Goal: Information Seeking & Learning: Check status

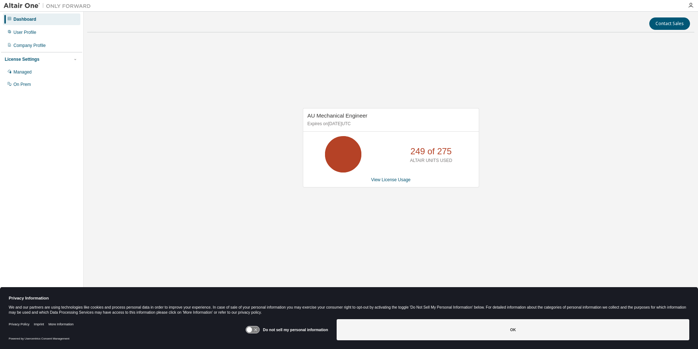
click at [255, 329] on icon at bounding box center [252, 329] width 13 height 7
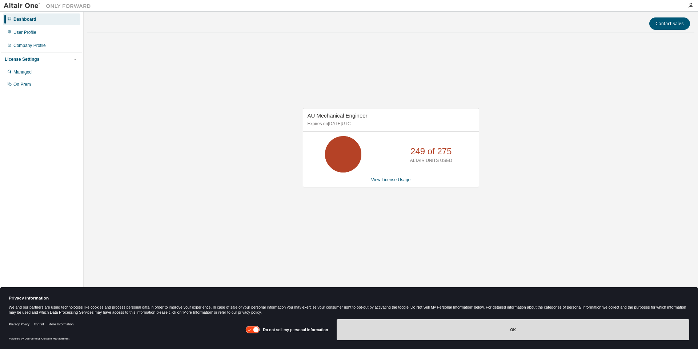
click at [399, 333] on button "OK" at bounding box center [513, 329] width 353 height 21
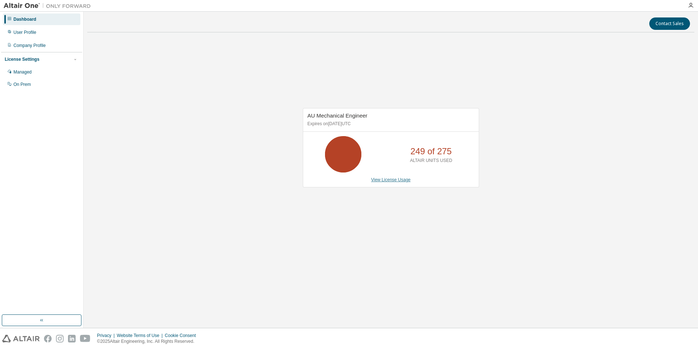
click at [398, 179] on link "View License Usage" at bounding box center [391, 179] width 40 height 5
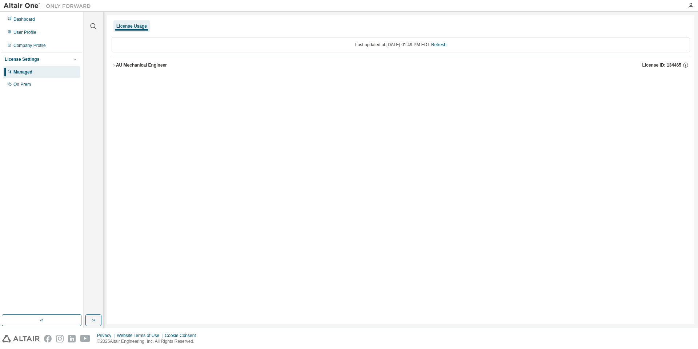
click at [116, 65] on div "AU Mechanical Engineer" at bounding box center [141, 65] width 51 height 6
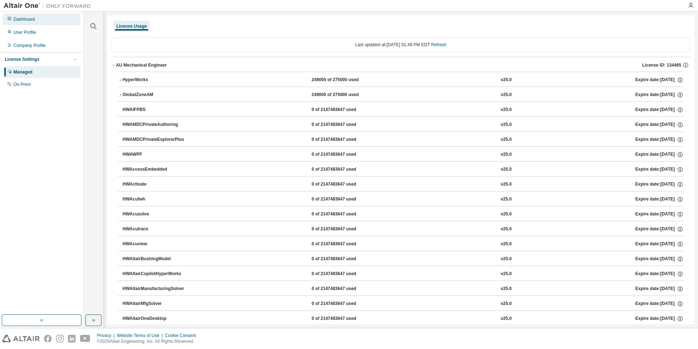
click at [56, 24] on div "Dashboard" at bounding box center [41, 19] width 77 height 12
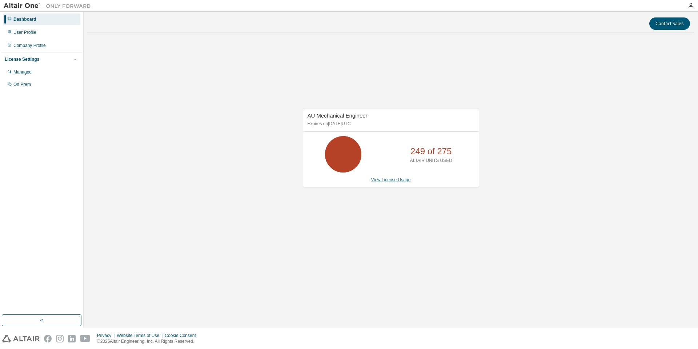
click at [378, 180] on link "View License Usage" at bounding box center [391, 179] width 40 height 5
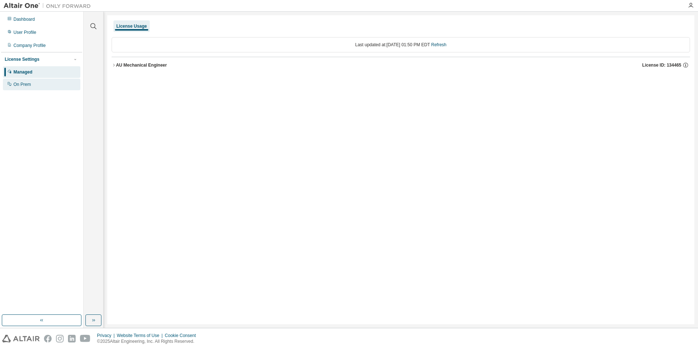
click at [44, 87] on div "On Prem" at bounding box center [41, 85] width 77 height 12
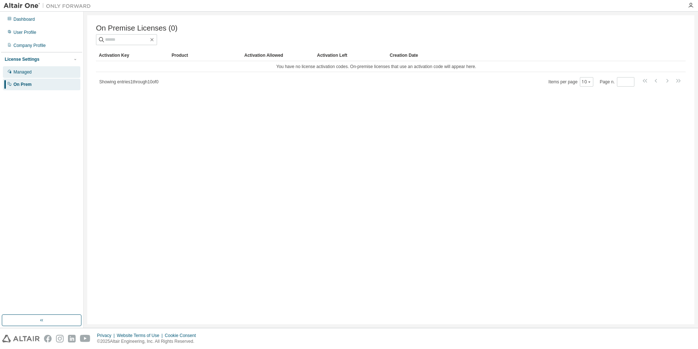
click at [48, 70] on div "Managed" at bounding box center [41, 72] width 77 height 12
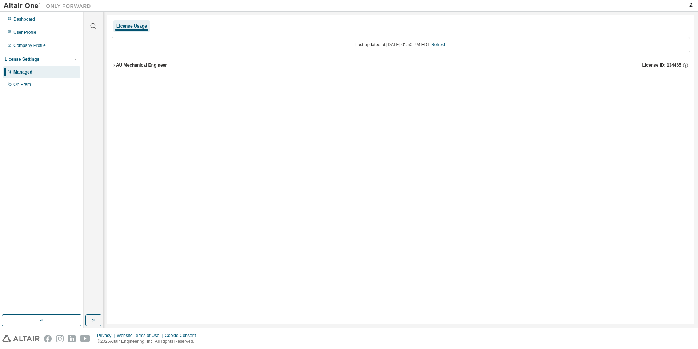
click at [113, 65] on icon "button" at bounding box center [114, 65] width 4 height 4
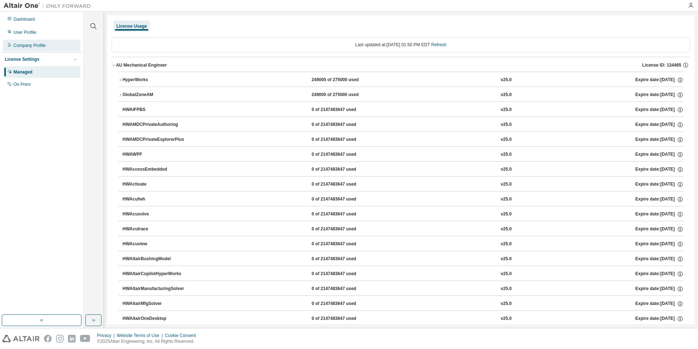
click at [28, 46] on div "Company Profile" at bounding box center [29, 46] width 32 height 6
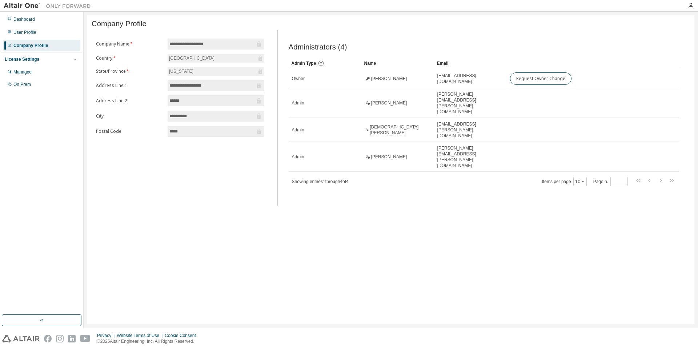
click at [39, 39] on div "Dashboard User Profile Company Profile License Settings Managed On Prem" at bounding box center [41, 52] width 81 height 78
click at [48, 31] on div "User Profile" at bounding box center [41, 33] width 77 height 12
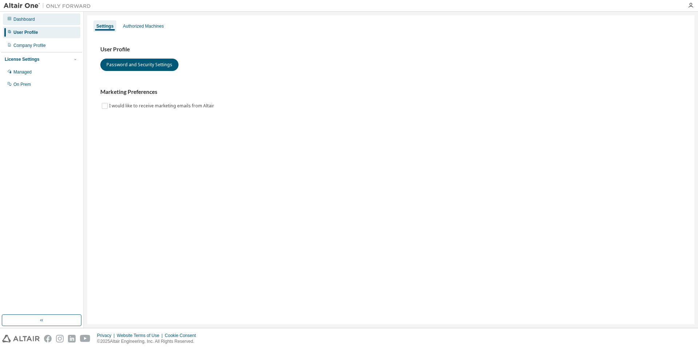
click at [53, 23] on div "Dashboard" at bounding box center [41, 19] width 77 height 12
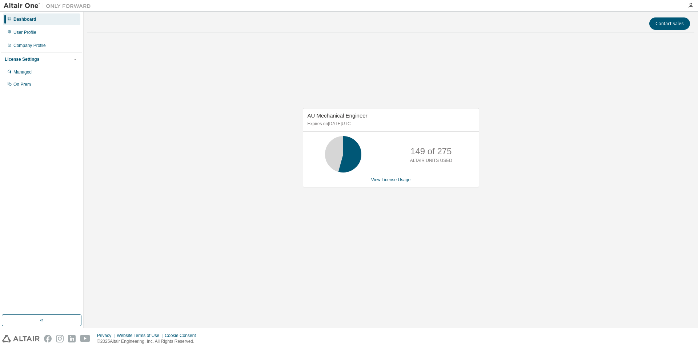
click at [429, 141] on div "149 of 275 ALTAIR UNITS USED" at bounding box center [431, 154] width 58 height 36
click at [424, 157] on p "149 of 275" at bounding box center [431, 151] width 41 height 12
click at [379, 182] on link "View License Usage" at bounding box center [391, 179] width 40 height 5
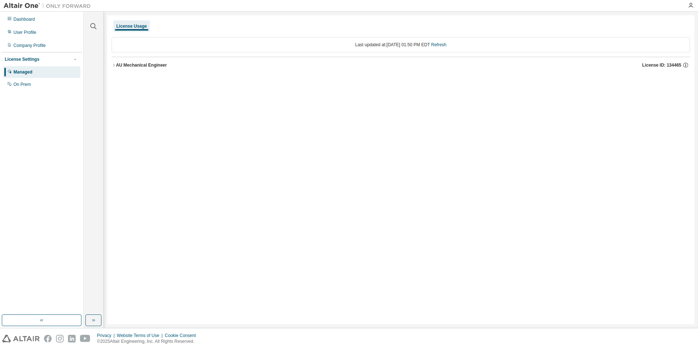
click at [151, 63] on div "AU Mechanical Engineer" at bounding box center [141, 65] width 51 height 6
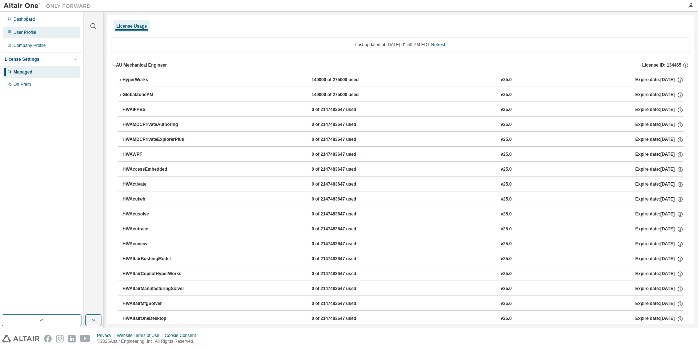
click at [31, 27] on div "Dashboard User Profile Company Profile License Settings Managed On Prem" at bounding box center [41, 52] width 81 height 78
click at [35, 16] on div "Dashboard" at bounding box center [23, 19] width 21 height 6
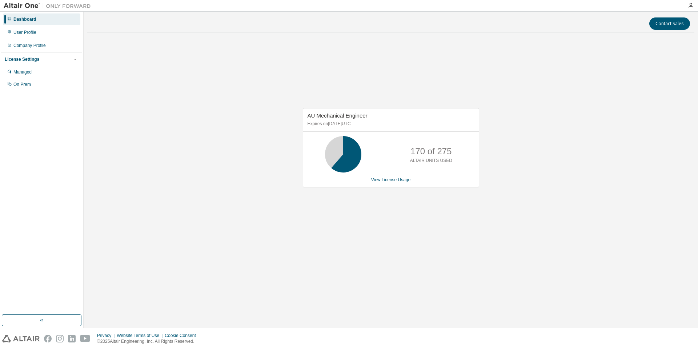
click at [227, 183] on div "AU Mechanical Engineer Expires on [DATE] UTC 170 of 275 ALTAIR UNITS USED View …" at bounding box center [390, 151] width 607 height 227
click at [352, 152] on icon at bounding box center [343, 154] width 18 height 18
click at [444, 153] on p "170 of 275" at bounding box center [431, 151] width 41 height 12
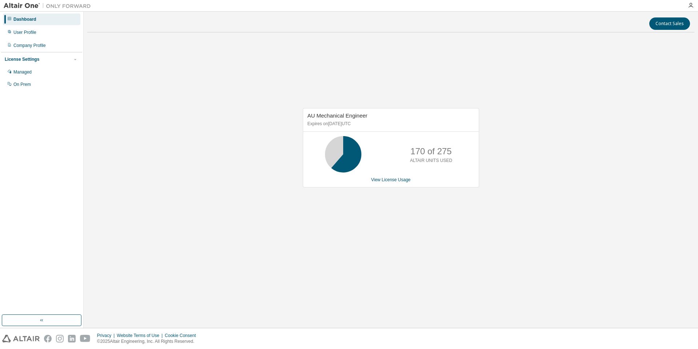
click at [460, 161] on div "170 of 275 ALTAIR UNITS USED" at bounding box center [431, 154] width 58 height 36
click at [388, 177] on link "View License Usage" at bounding box center [391, 179] width 40 height 5
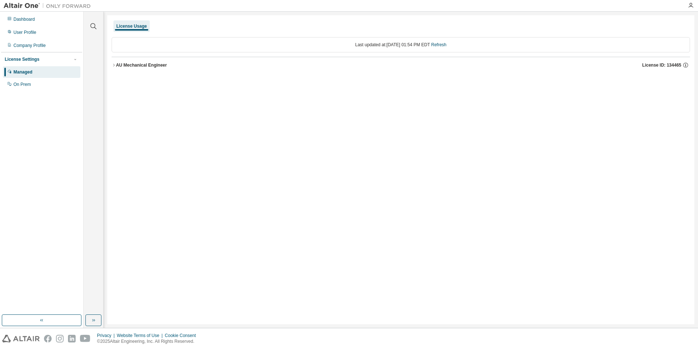
click at [137, 62] on div "AU Mechanical Engineer" at bounding box center [141, 65] width 51 height 6
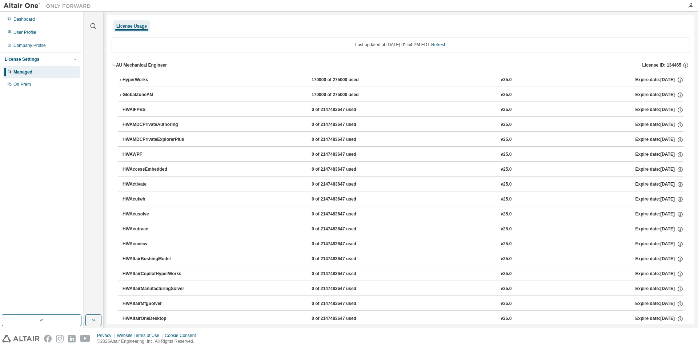
click at [333, 77] on div "170000 of 275000 used" at bounding box center [344, 80] width 65 height 7
click at [125, 82] on div "HyperWorks" at bounding box center [155, 80] width 65 height 7
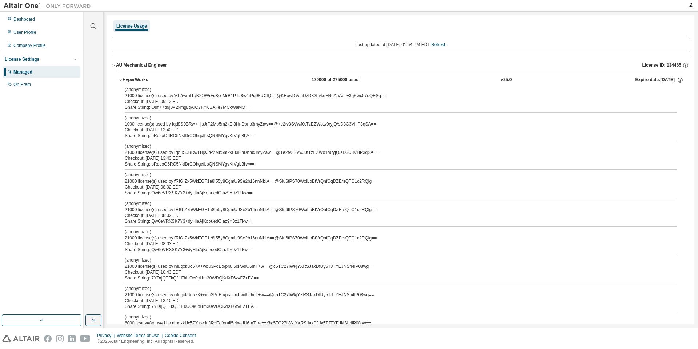
drag, startPoint x: 331, startPoint y: 74, endPoint x: 337, endPoint y: 88, distance: 15.8
click at [351, 86] on button "HyperWorks 170000 of 275000 used v25.0 Expire date: [DATE]" at bounding box center [400, 80] width 565 height 16
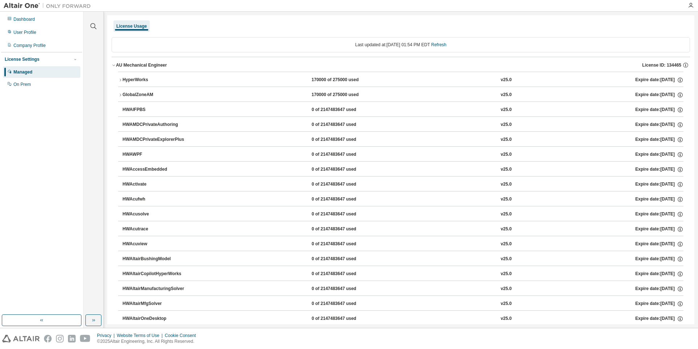
click at [352, 82] on button "HyperWorks 170000 of 275000 used v25.0 Expire date: [DATE]" at bounding box center [400, 80] width 565 height 16
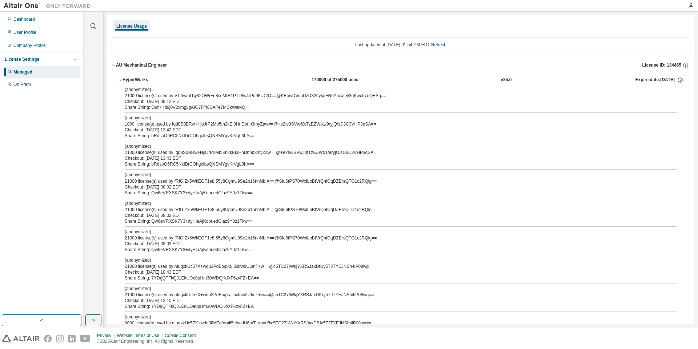
click at [352, 82] on div "170000 of 275000 used" at bounding box center [344, 80] width 65 height 7
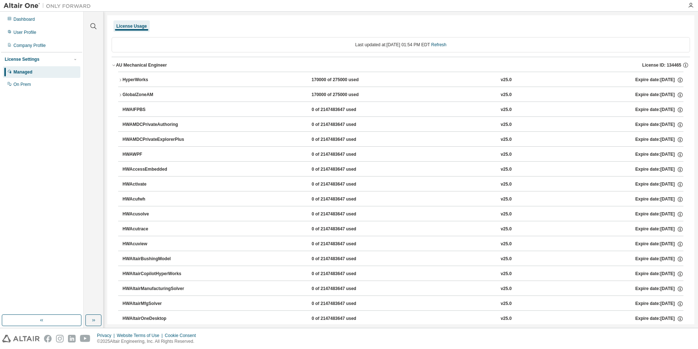
click at [58, 68] on div "Managed" at bounding box center [41, 72] width 77 height 12
click at [25, 76] on div "Managed" at bounding box center [41, 72] width 77 height 12
click at [45, 18] on div "Dashboard" at bounding box center [41, 19] width 77 height 12
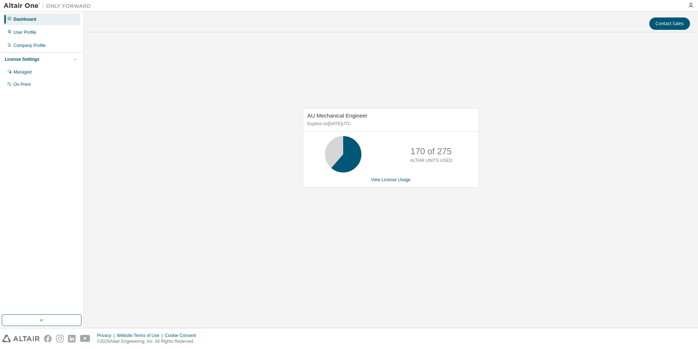
click at [406, 186] on div "AU Mechanical Engineer Expires on [DATE] UTC 170 of 275 ALTAIR UNITS USED View …" at bounding box center [391, 147] width 176 height 79
click at [403, 177] on link "View License Usage" at bounding box center [391, 179] width 40 height 5
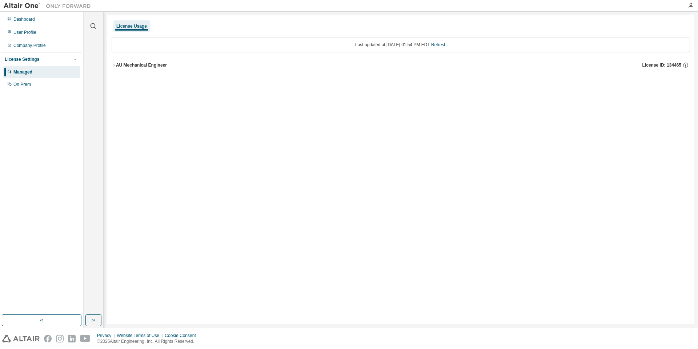
click at [157, 70] on button "AU Mechanical Engineer License ID: 134465" at bounding box center [401, 65] width 579 height 16
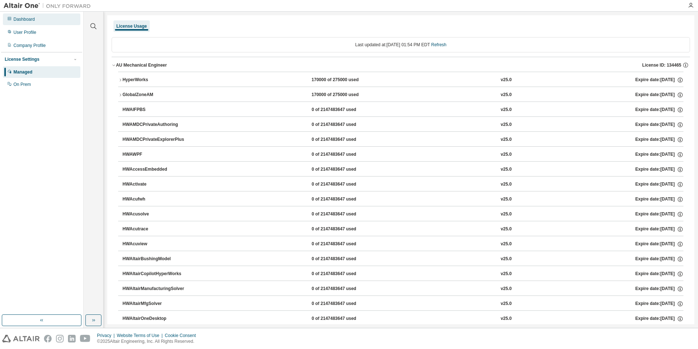
click at [65, 21] on div "Dashboard" at bounding box center [41, 19] width 77 height 12
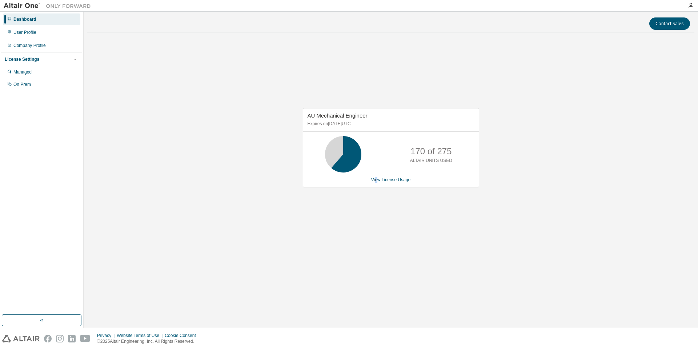
click at [376, 175] on div "AU Mechanical Engineer Expires on [DATE] UTC 170 of 275 ALTAIR UNITS USED View …" at bounding box center [391, 147] width 176 height 79
click at [378, 179] on link "View License Usage" at bounding box center [391, 179] width 40 height 5
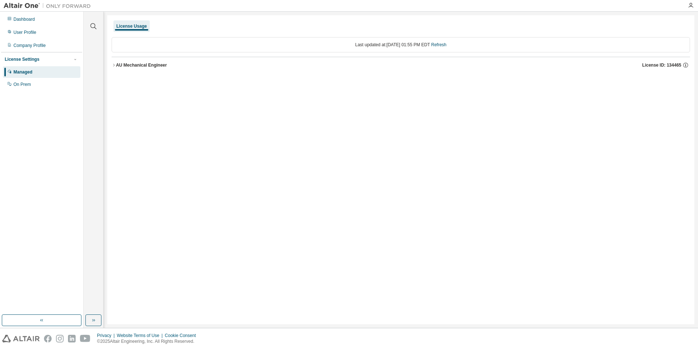
click at [208, 59] on button "AU Mechanical Engineer License ID: 134465" at bounding box center [401, 65] width 579 height 16
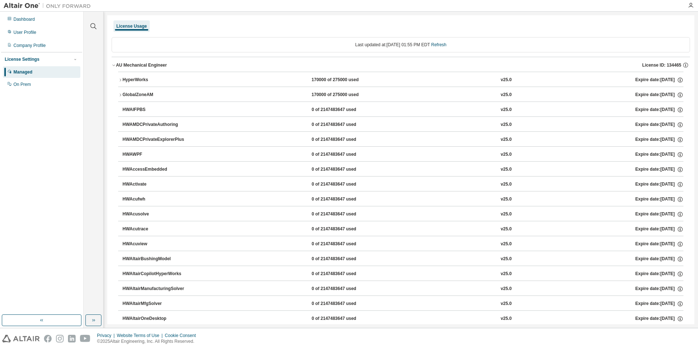
click at [162, 62] on div "AU Mechanical Engineer" at bounding box center [141, 65] width 51 height 6
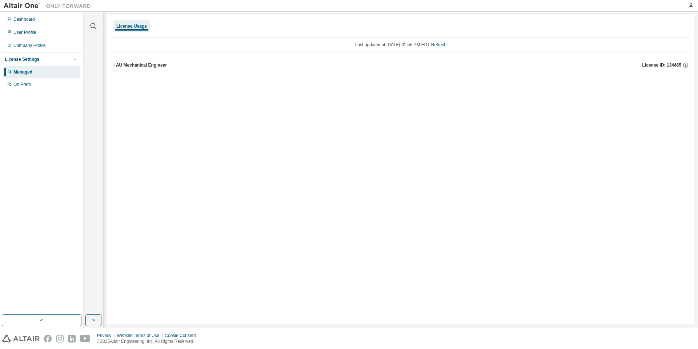
click at [162, 62] on div "AU Mechanical Engineer" at bounding box center [141, 65] width 51 height 6
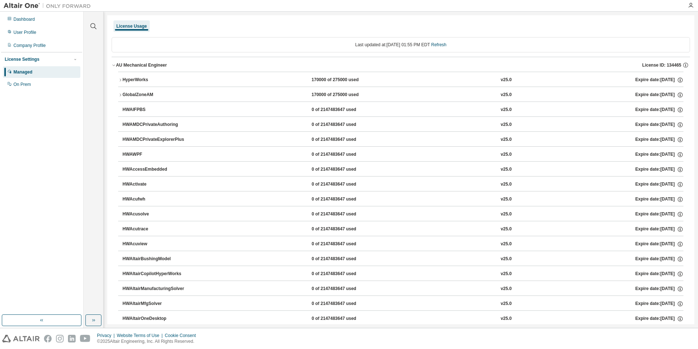
click at [563, 23] on div "License Usage" at bounding box center [401, 26] width 579 height 13
